Goal: Transaction & Acquisition: Purchase product/service

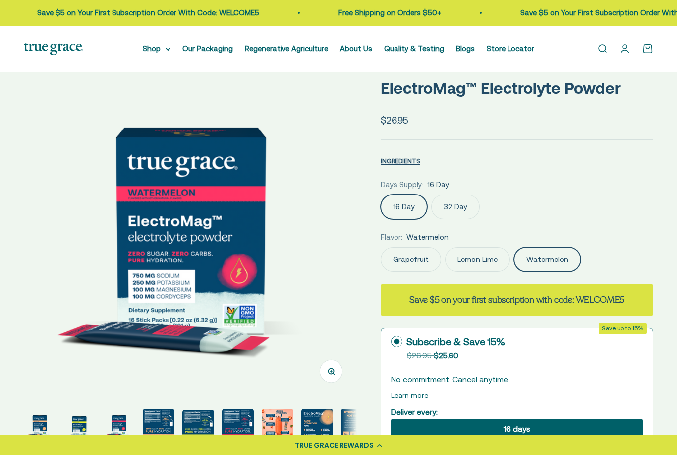
scroll to position [42, 0]
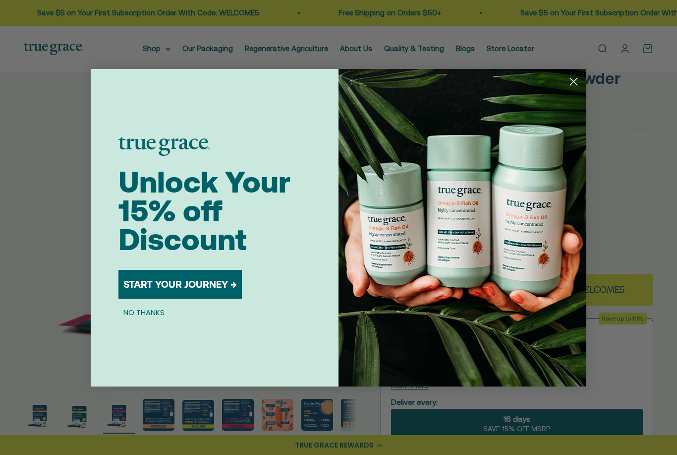
click at [580, 107] on img "POPUP Form" at bounding box center [463, 227] width 248 height 317
click at [576, 89] on circle "Close dialog" at bounding box center [574, 81] width 16 height 16
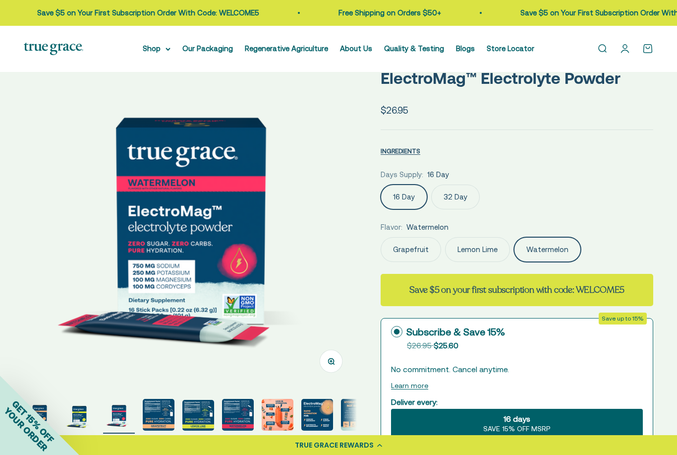
click at [452, 200] on label "32 Day" at bounding box center [455, 196] width 49 height 25
click at [381, 184] on input "32 Day" at bounding box center [380, 184] width 0 height 0
click at [413, 203] on label "16 Day" at bounding box center [404, 196] width 47 height 25
click at [381, 184] on input "16 Day" at bounding box center [380, 184] width 0 height 0
click at [165, 417] on img "Go to item 4" at bounding box center [159, 415] width 32 height 32
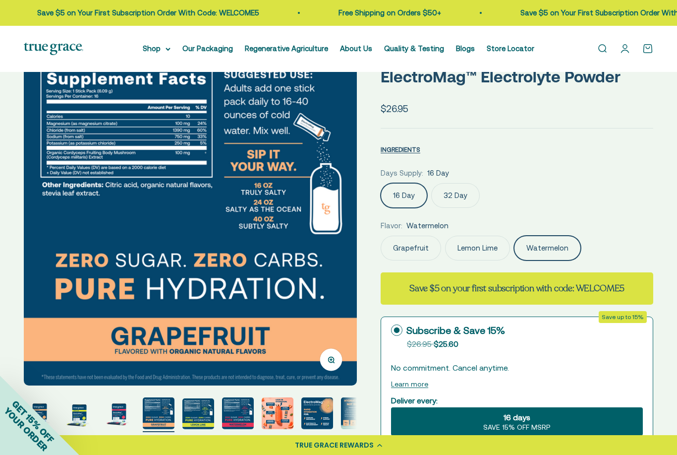
scroll to position [45, 0]
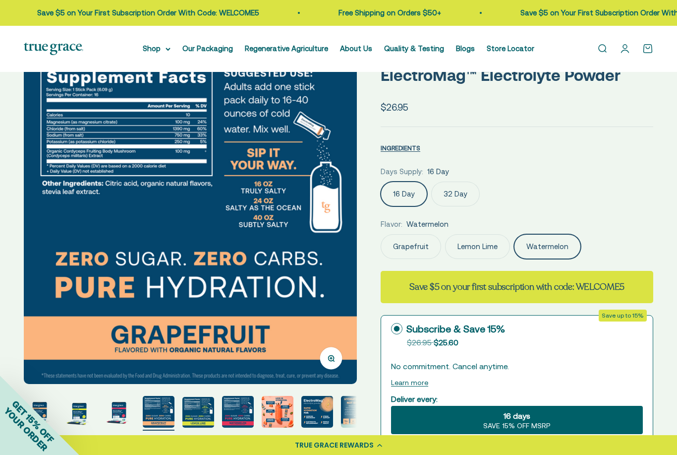
click at [457, 195] on label "32 Day" at bounding box center [455, 193] width 49 height 25
click at [381, 181] on input "32 Day" at bounding box center [380, 181] width 0 height 0
click at [479, 247] on label "Lemon Lime" at bounding box center [477, 246] width 65 height 25
click at [381, 234] on input "Lemon Lime" at bounding box center [380, 234] width 0 height 0
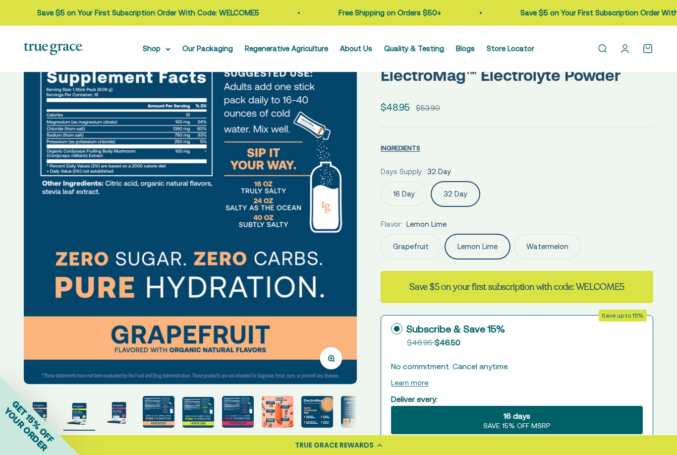
scroll to position [0, 339]
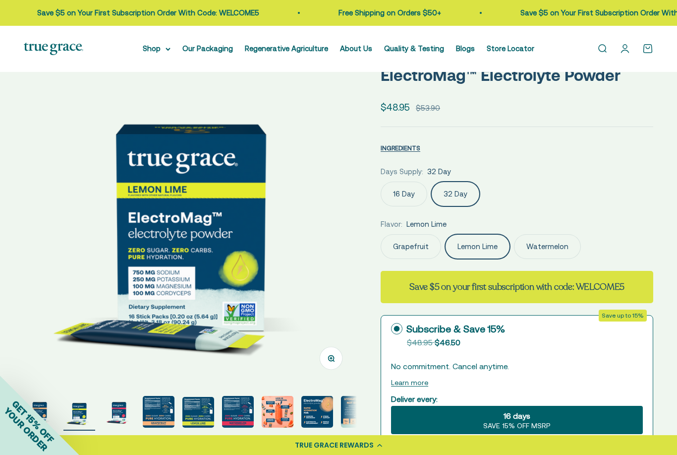
click at [180, 419] on page-dots at bounding box center [190, 413] width 333 height 35
click at [199, 411] on img "Go to item 5" at bounding box center [198, 412] width 32 height 31
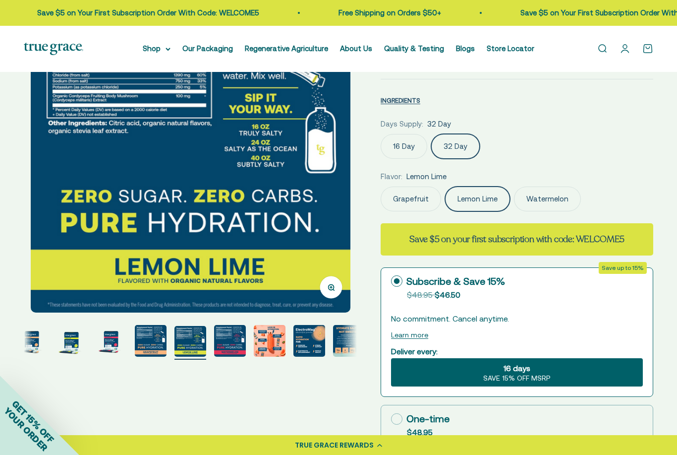
scroll to position [0, 0]
